Goal: Use online tool/utility: Utilize a website feature to perform a specific function

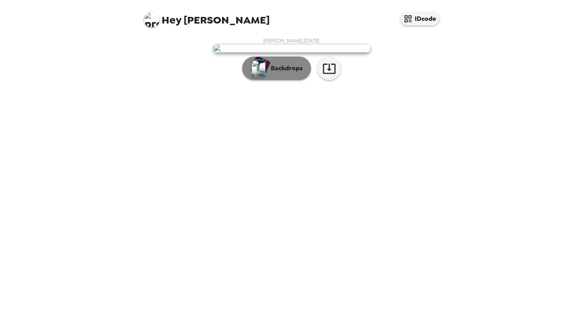
click at [265, 77] on img "button" at bounding box center [259, 68] width 14 height 17
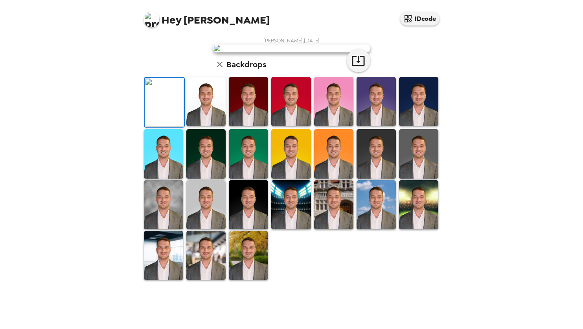
scroll to position [147, 0]
click at [169, 230] on img at bounding box center [163, 204] width 39 height 49
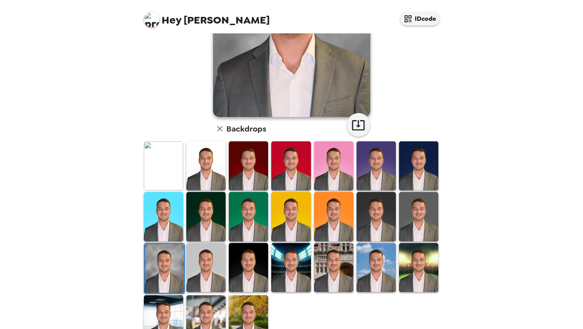
scroll to position [127, 0]
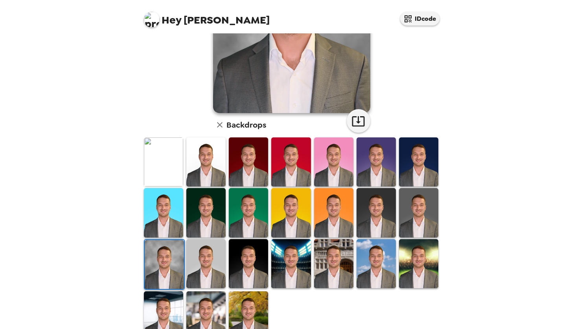
click at [286, 260] on img at bounding box center [290, 263] width 39 height 49
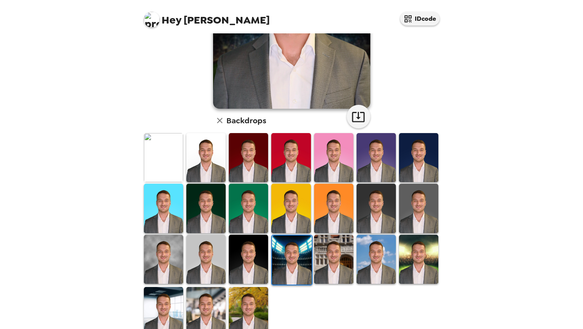
scroll to position [147, 0]
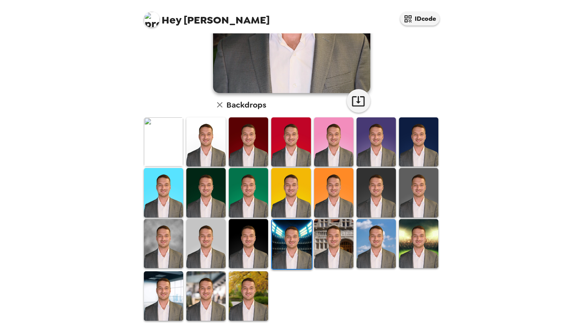
click at [252, 294] on img at bounding box center [248, 296] width 39 height 49
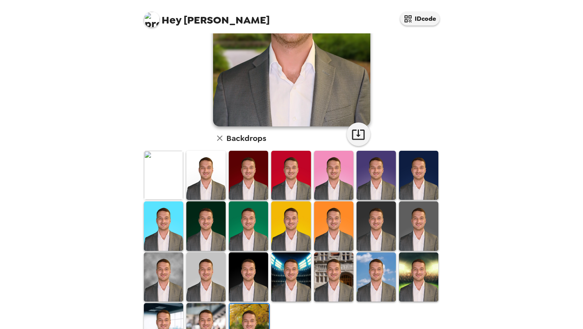
scroll to position [142, 0]
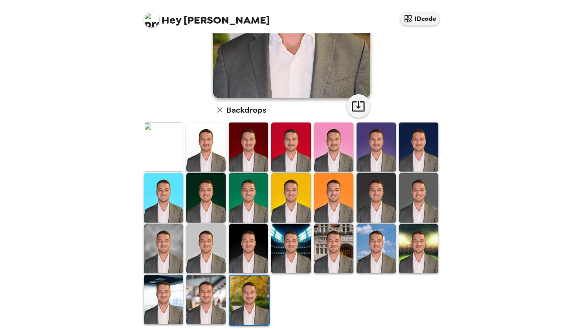
click at [168, 298] on img at bounding box center [163, 299] width 39 height 49
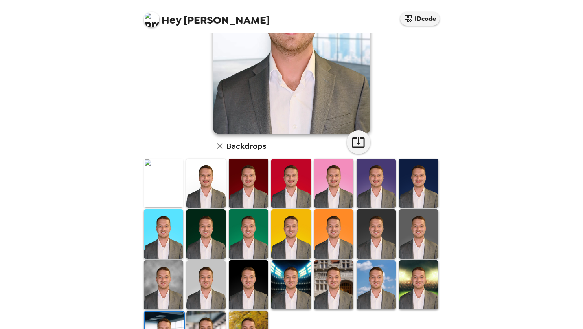
scroll to position [110, 0]
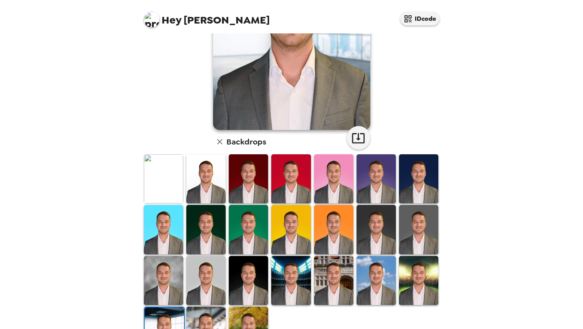
click at [412, 273] on img at bounding box center [418, 280] width 39 height 49
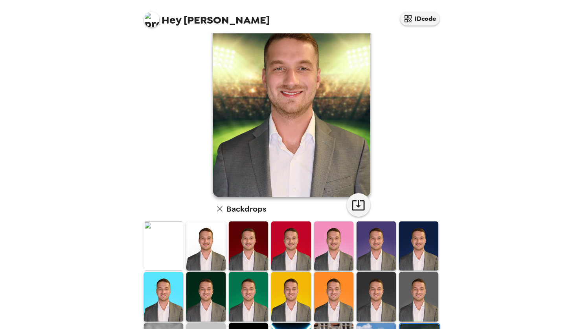
scroll to position [74, 0]
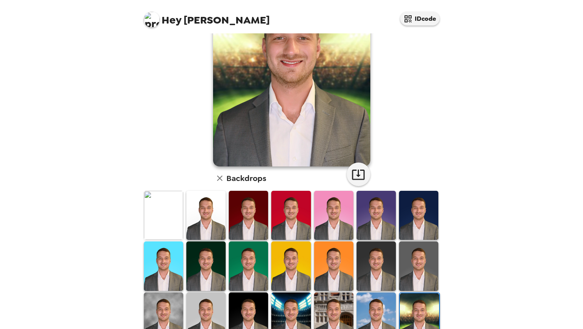
click at [370, 307] on img at bounding box center [376, 317] width 39 height 49
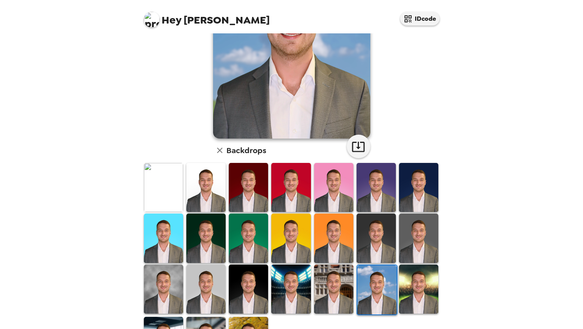
scroll to position [109, 0]
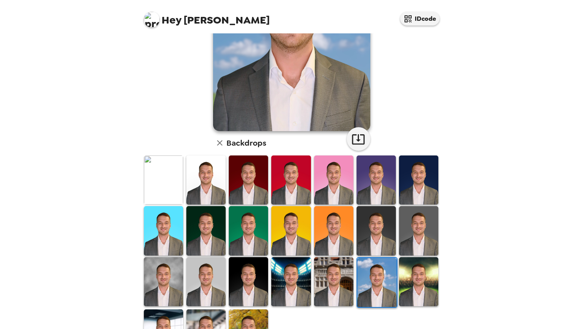
click at [377, 221] on img at bounding box center [376, 230] width 39 height 49
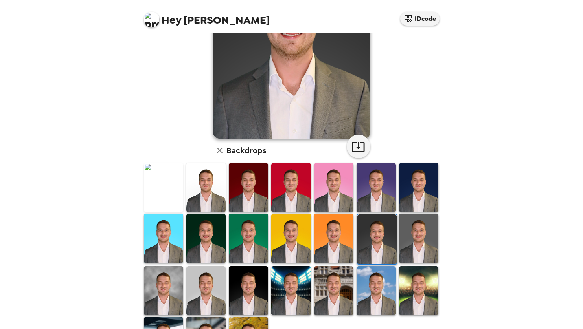
scroll to position [127, 0]
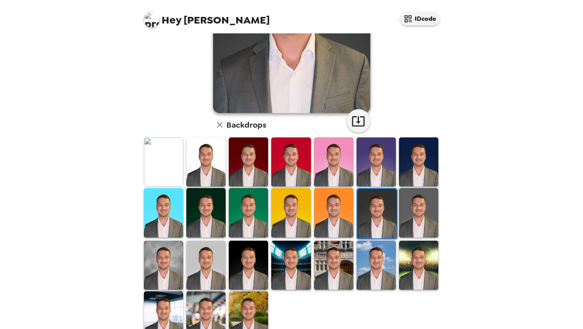
click at [233, 265] on img at bounding box center [248, 265] width 39 height 49
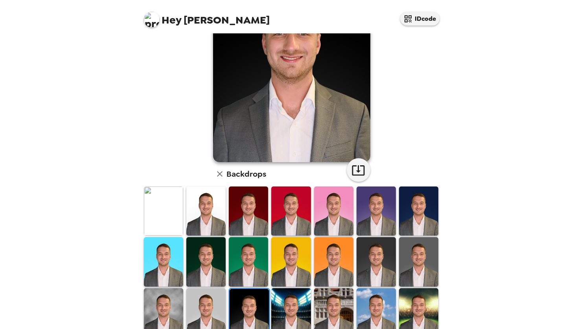
scroll to position [79, 0]
click at [214, 303] on img at bounding box center [205, 312] width 39 height 49
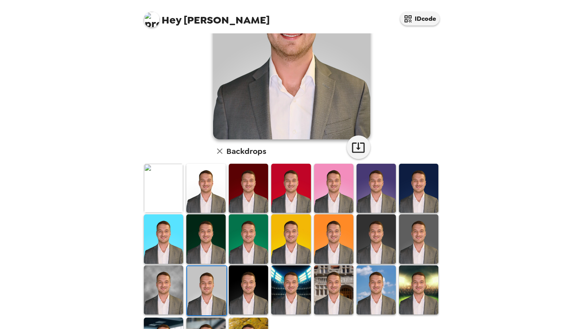
scroll to position [118, 0]
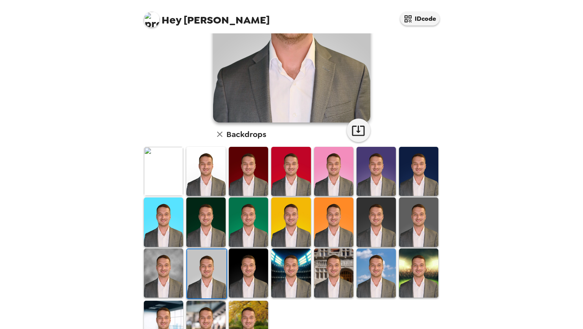
click at [166, 284] on img at bounding box center [163, 273] width 39 height 49
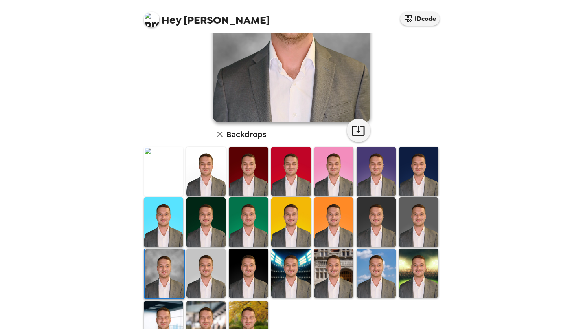
click at [163, 309] on img at bounding box center [163, 325] width 39 height 49
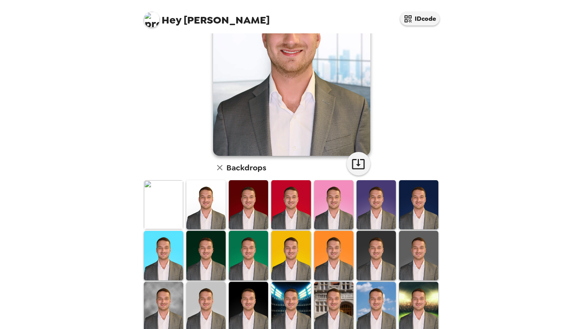
scroll to position [0, 0]
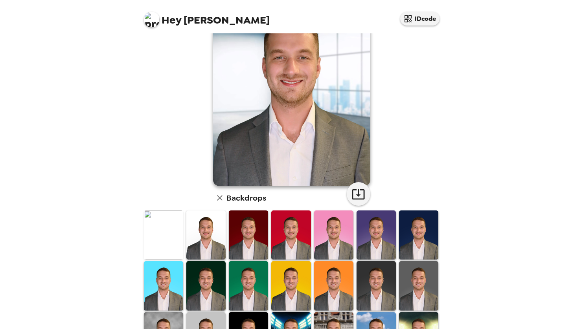
scroll to position [79, 0]
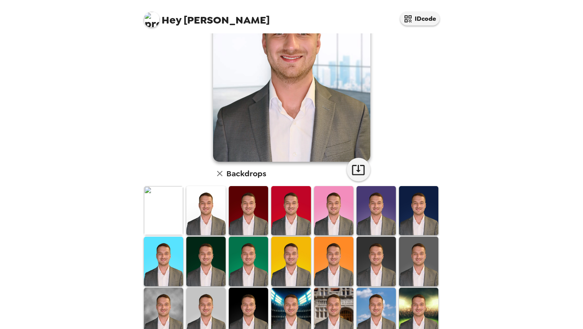
click at [379, 262] on img at bounding box center [376, 261] width 39 height 49
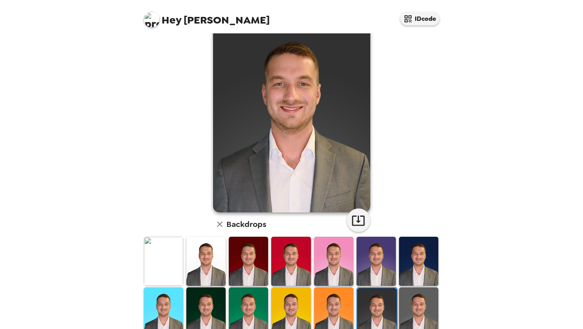
scroll to position [39, 0]
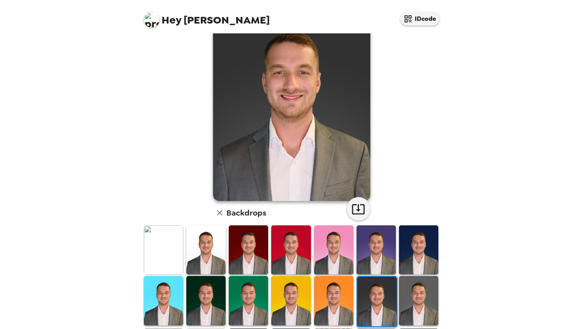
click at [418, 300] on img at bounding box center [418, 300] width 39 height 49
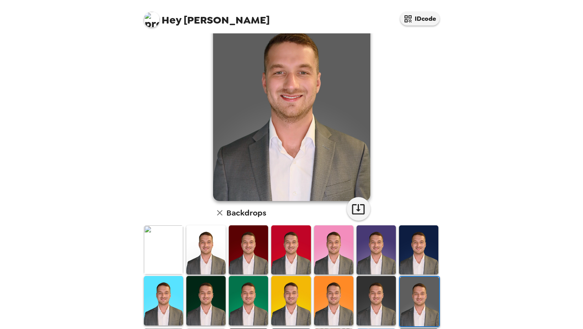
scroll to position [0, 0]
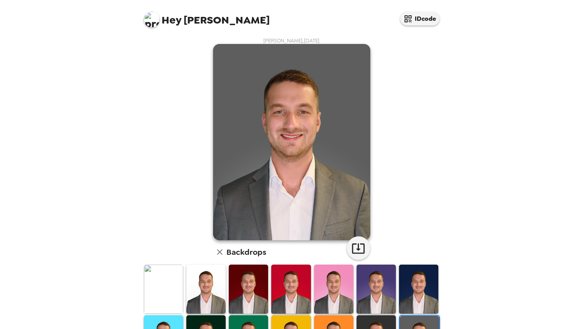
click at [298, 284] on img at bounding box center [290, 289] width 39 height 49
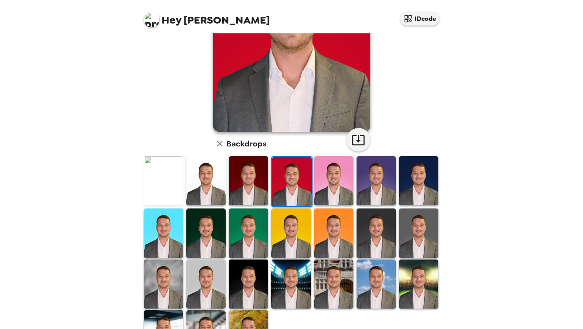
scroll to position [118, 0]
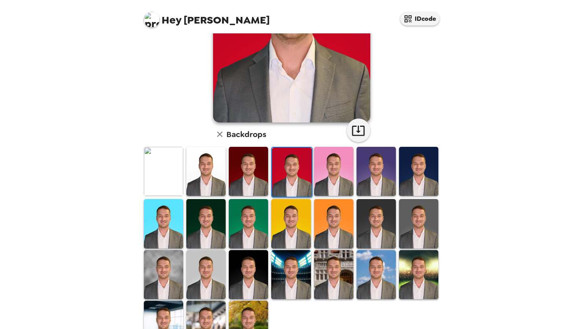
click at [250, 265] on img at bounding box center [248, 274] width 39 height 49
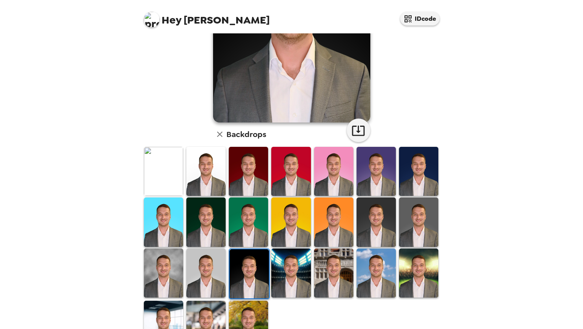
click at [209, 262] on img at bounding box center [205, 273] width 39 height 49
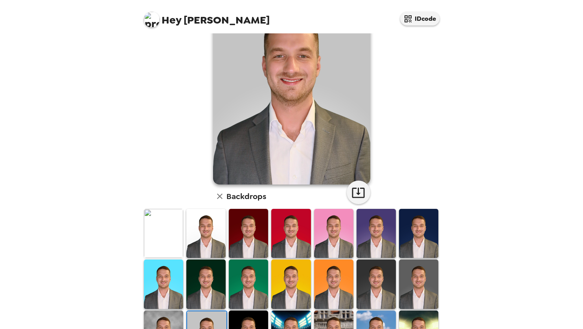
scroll to position [79, 0]
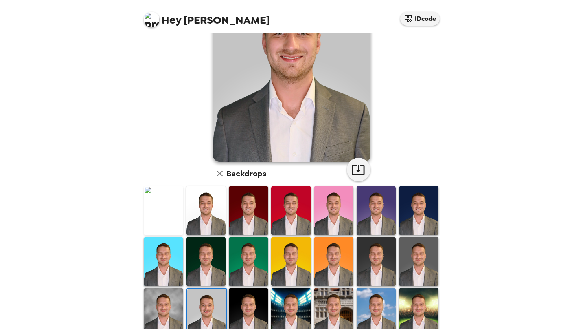
click at [167, 300] on img at bounding box center [163, 312] width 39 height 49
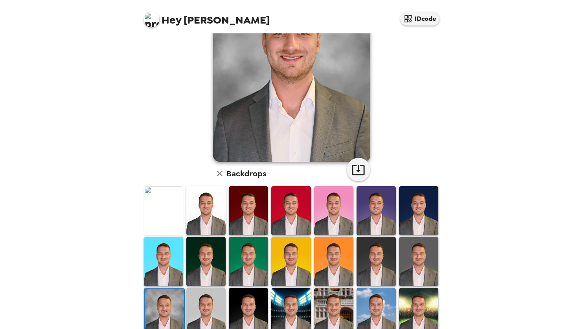
click at [399, 270] on img at bounding box center [418, 261] width 39 height 49
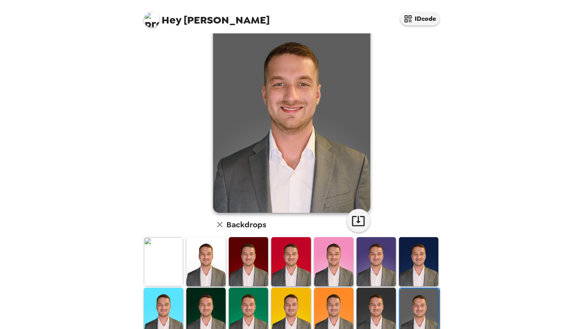
scroll to position [39, 0]
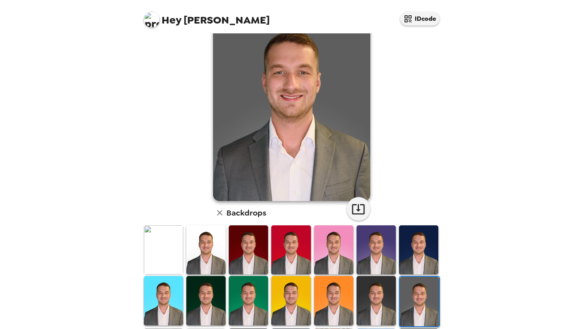
click at [379, 291] on img at bounding box center [376, 300] width 39 height 49
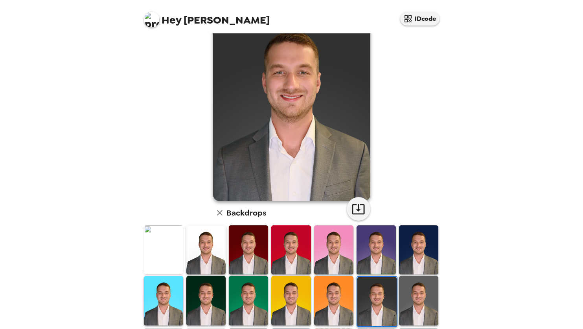
click at [420, 312] on img at bounding box center [418, 300] width 39 height 49
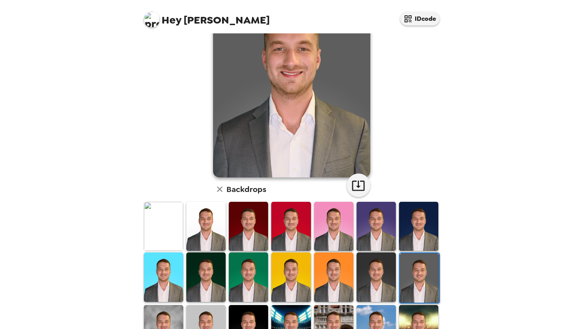
scroll to position [118, 0]
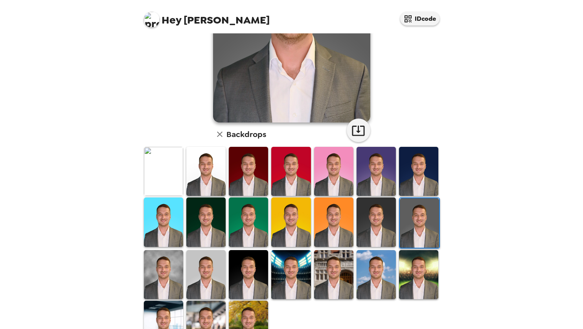
click at [205, 273] on img at bounding box center [205, 274] width 39 height 49
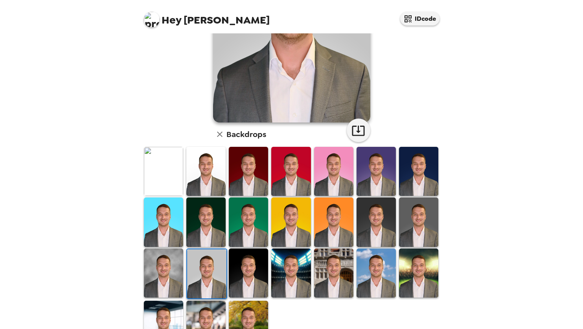
scroll to position [0, 0]
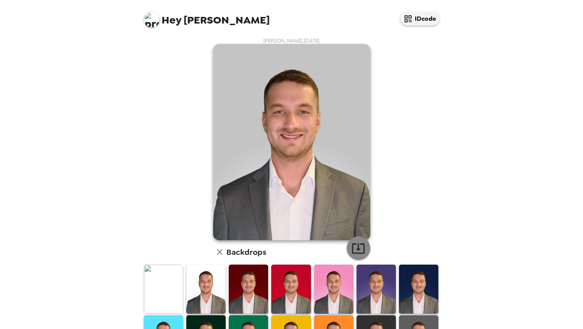
click at [354, 249] on icon "button" at bounding box center [358, 249] width 13 height 10
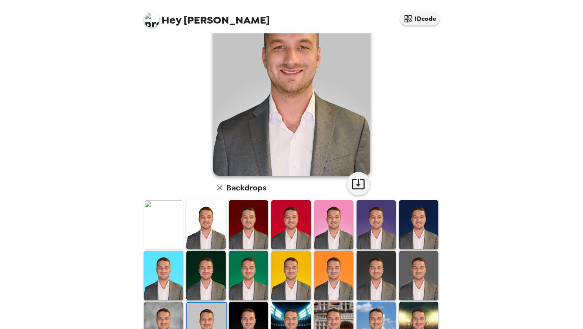
scroll to position [79, 0]
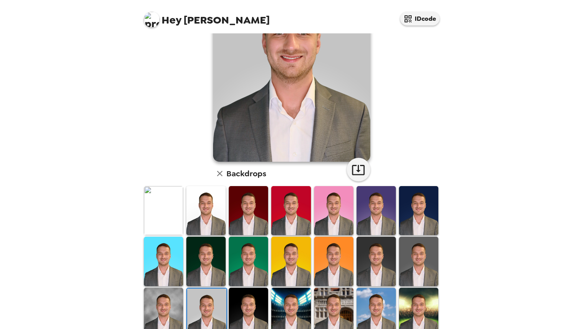
click at [404, 262] on img at bounding box center [418, 261] width 39 height 49
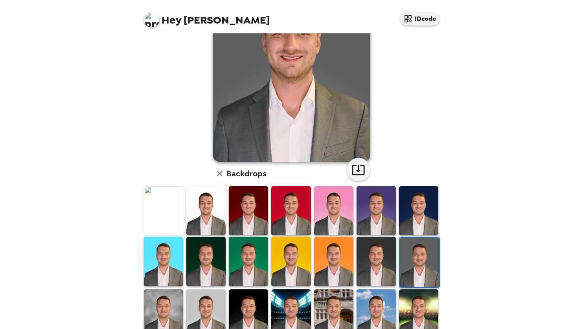
click at [208, 258] on img at bounding box center [205, 261] width 39 height 49
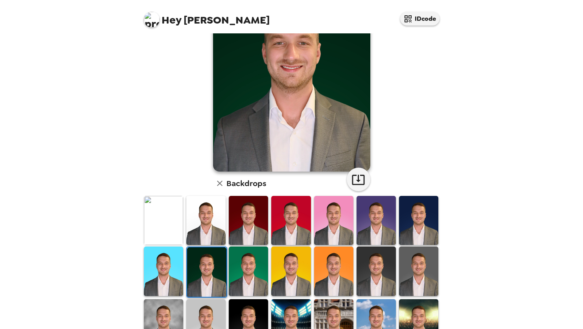
scroll to position [108, 0]
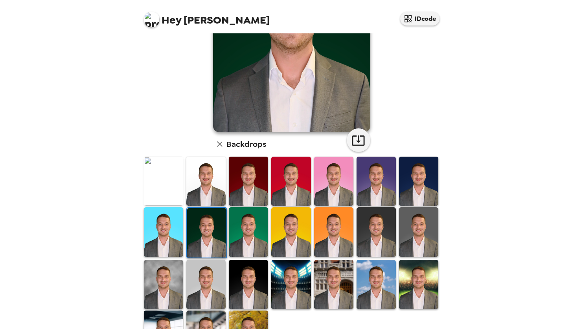
click at [182, 273] on img at bounding box center [163, 284] width 39 height 49
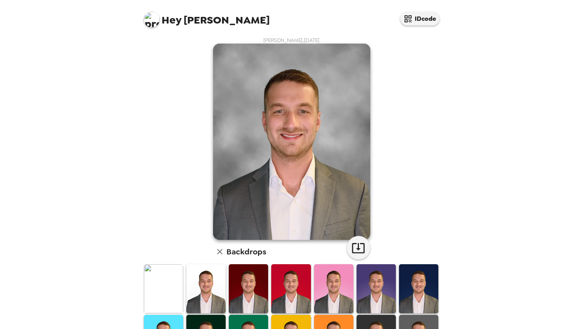
scroll to position [0, 0]
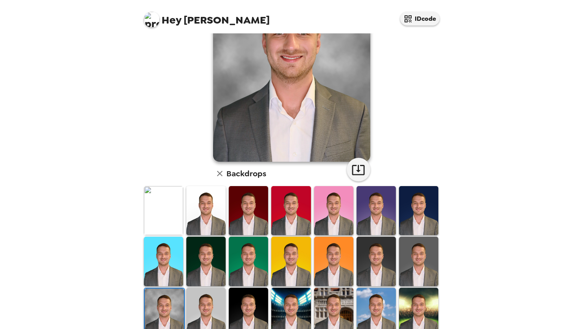
click at [212, 293] on img at bounding box center [205, 312] width 39 height 49
